Goal: Information Seeking & Learning: Find specific page/section

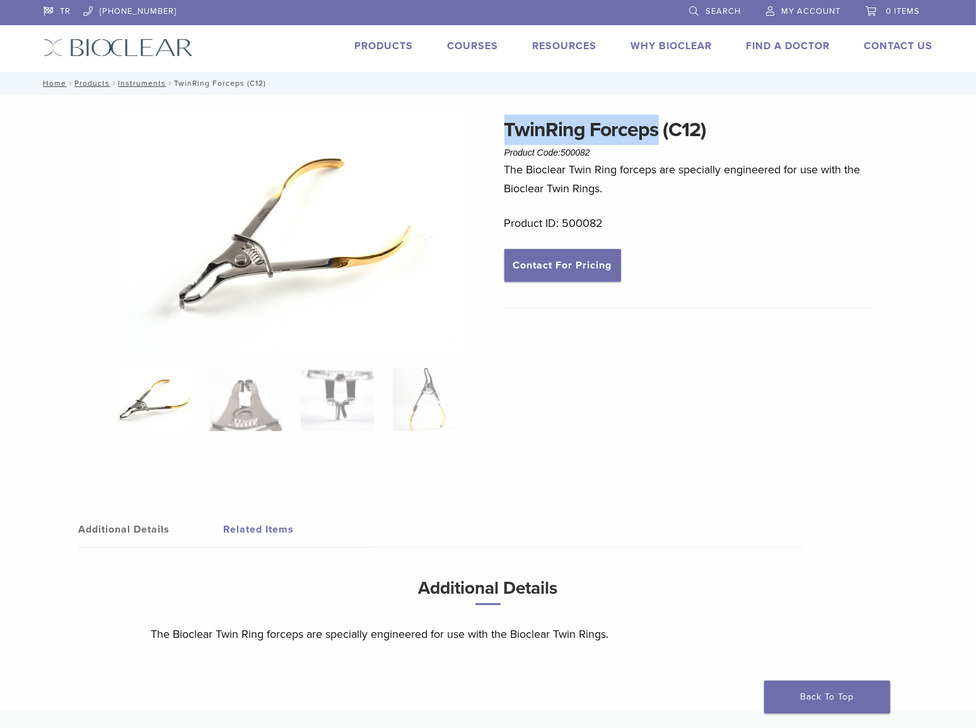
drag, startPoint x: 504, startPoint y: 124, endPoint x: 654, endPoint y: 132, distance: 149.6
click at [654, 132] on h1 "TwinRing Forceps (C12)" at bounding box center [689, 130] width 371 height 30
copy h1 "TwinRing Forceps"
click at [657, 397] on div "TwinRing Forceps (C12) Product Code: 500082 $ 82.79 The Bioclear Twin Ring forc…" at bounding box center [689, 300] width 371 height 371
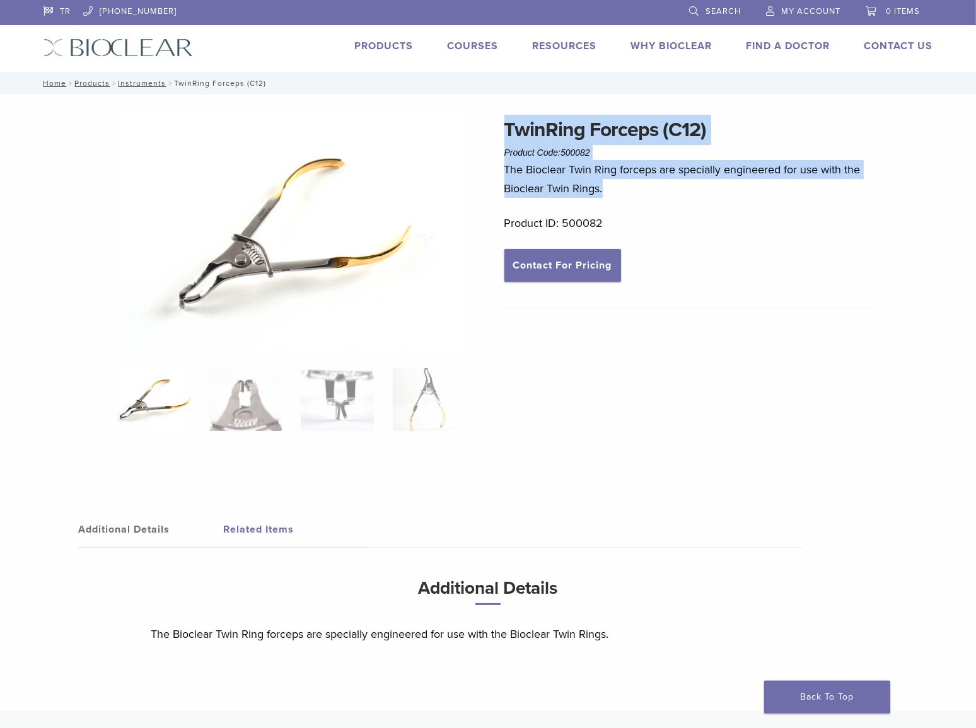
drag, startPoint x: 504, startPoint y: 127, endPoint x: 605, endPoint y: 194, distance: 121.0
click at [605, 194] on div "TwinRing Forceps (C12) Product Code: 500082 $ 82.79 The Bioclear Twin Ring forc…" at bounding box center [689, 300] width 371 height 371
copy div "TwinRing Forceps (C12) Product Code: 500082 $ 82.79 The Bioclear Twin Ring forc…"
click at [700, 9] on link "Search" at bounding box center [715, 9] width 52 height 19
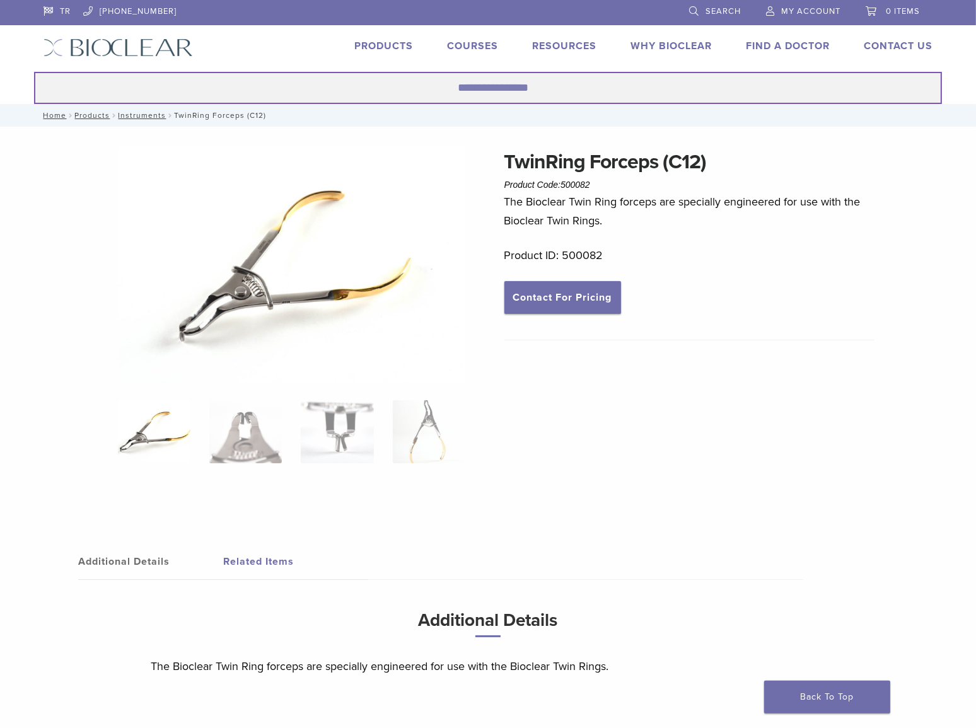
click at [567, 86] on input "Search for:" at bounding box center [488, 88] width 908 height 32
paste input "******"
type input "******"
click at [33, 71] on button "Search" at bounding box center [33, 71] width 1 height 1
